Goal: Transaction & Acquisition: Purchase product/service

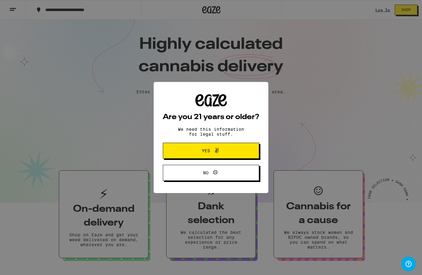
click at [209, 150] on span "Yes" at bounding box center [206, 151] width 8 height 4
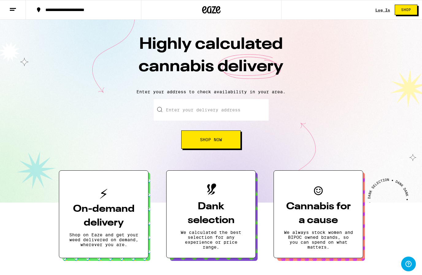
click at [381, 14] on div "Log In Shop" at bounding box center [399, 10] width 47 height 20
click at [379, 9] on div "Log In" at bounding box center [383, 10] width 15 height 4
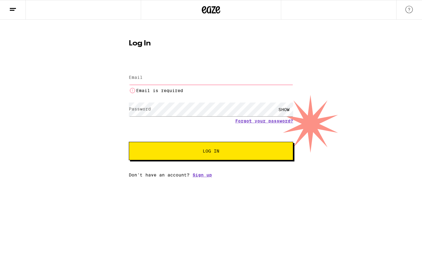
type input "[EMAIL_ADDRESS][DOMAIN_NAME]"
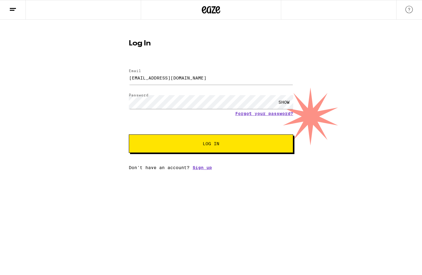
click at [176, 151] on button "Log In" at bounding box center [211, 143] width 165 height 18
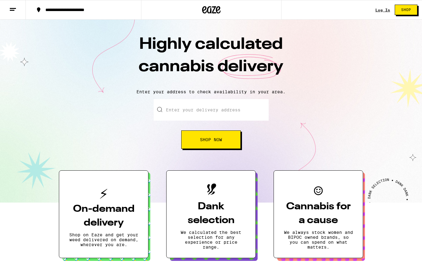
click at [198, 113] on input "Enter your delivery address" at bounding box center [211, 109] width 115 height 21
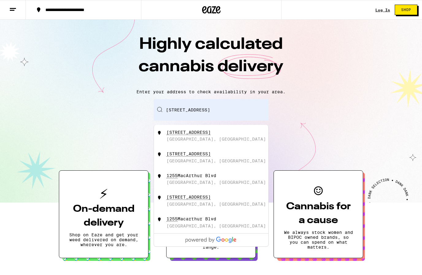
click at [242, 110] on input "[STREET_ADDRESS]" at bounding box center [211, 109] width 115 height 21
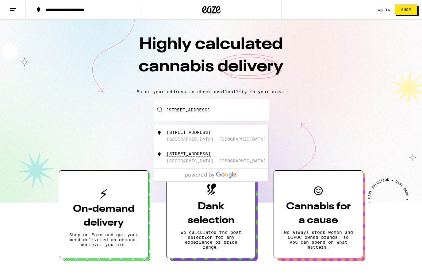
click at [206, 135] on div "[STREET_ADDRESS]" at bounding box center [189, 132] width 44 height 5
type input "[STREET_ADDRESS]"
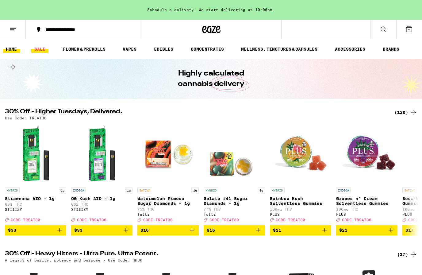
click at [38, 49] on link "SALE" at bounding box center [39, 48] width 17 height 7
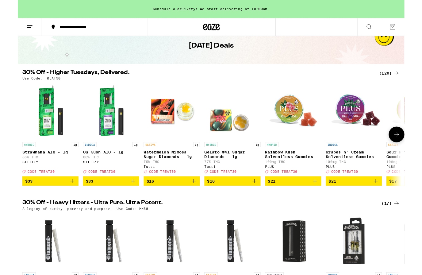
scroll to position [29, 0]
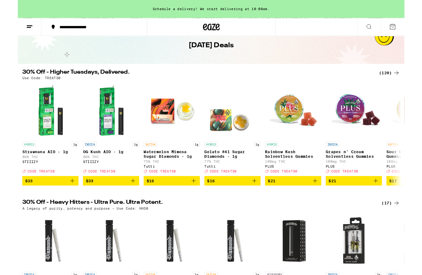
click at [406, 80] on div "(120)" at bounding box center [406, 79] width 23 height 7
